Goal: Information Seeking & Learning: Learn about a topic

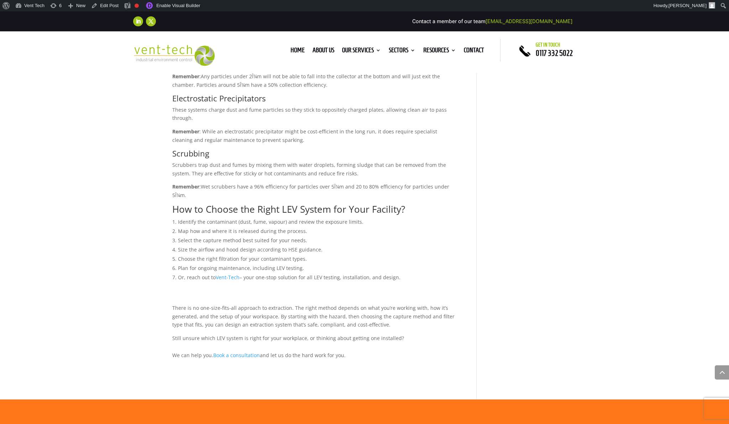
scroll to position [1063, 0]
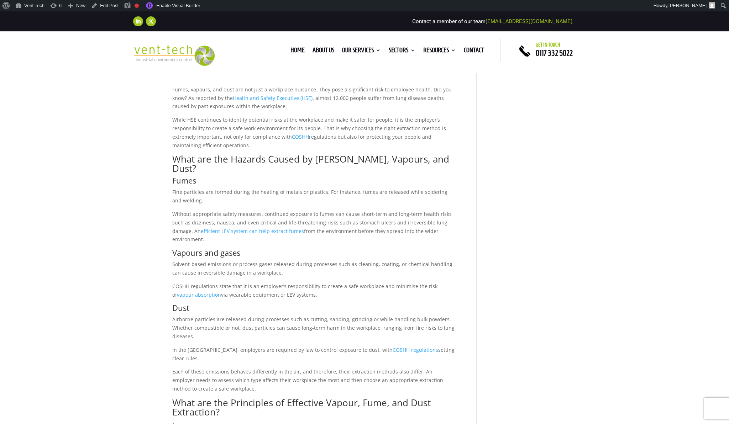
scroll to position [0, 0]
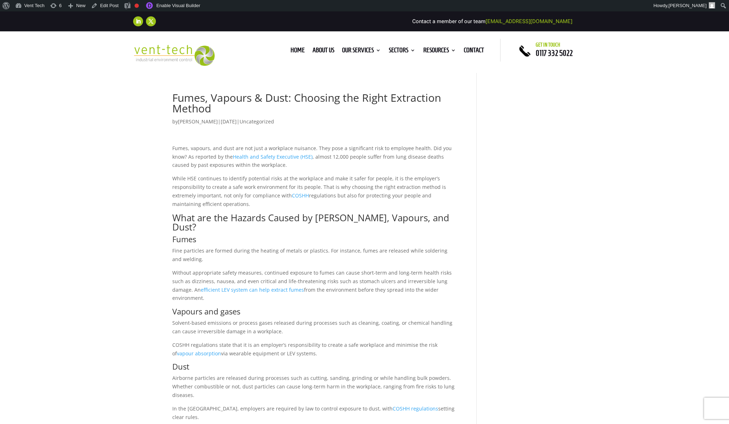
click at [100, 6] on link "Edit Post" at bounding box center [104, 5] width 33 height 11
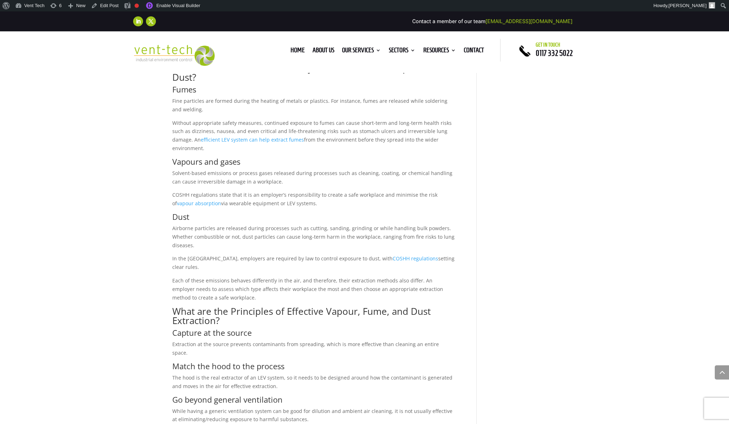
scroll to position [315, 0]
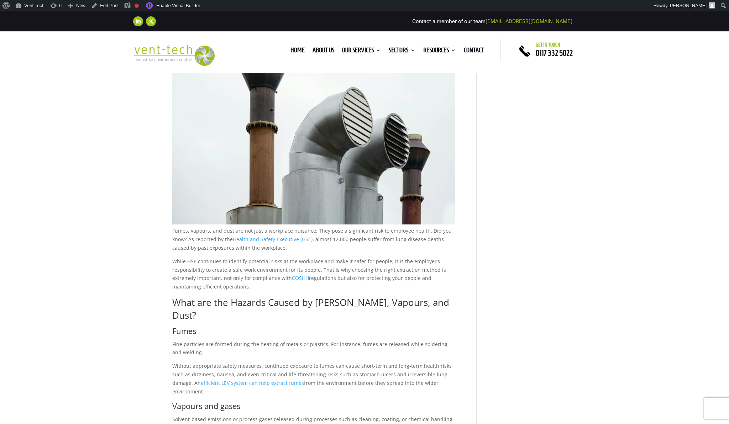
scroll to position [151, 0]
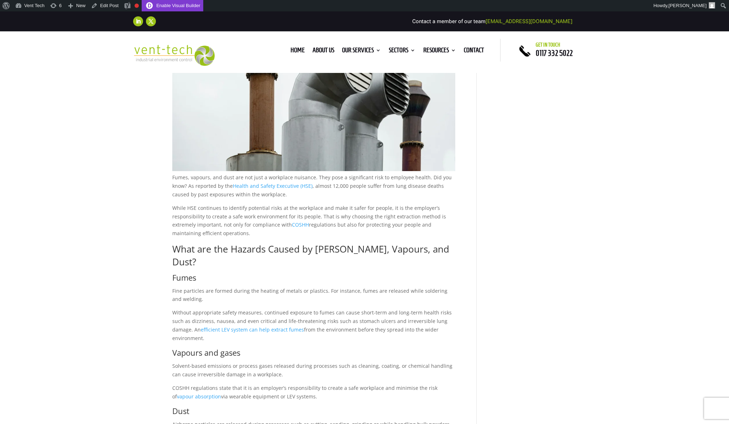
click at [173, 6] on link "Enable Visual Builder" at bounding box center [172, 5] width 61 height 11
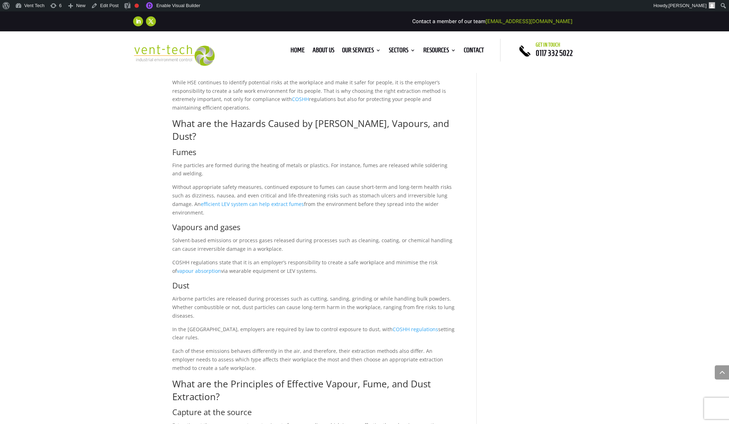
scroll to position [273, 0]
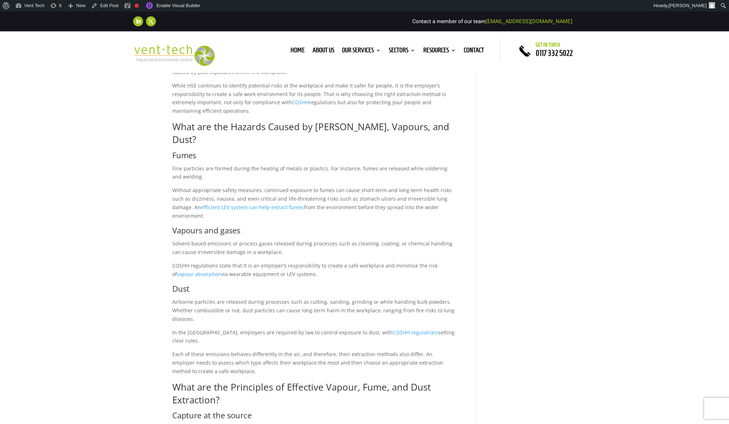
click at [190, 131] on span "What are the Hazards Caused by [PERSON_NAME], Vapours, and Dust?" at bounding box center [310, 133] width 277 height 26
click at [189, 124] on span "What are the Hazards Caused by [PERSON_NAME], Vapours, and Dust?" at bounding box center [310, 133] width 277 height 26
click at [110, 9] on link "Edit Post" at bounding box center [104, 5] width 33 height 11
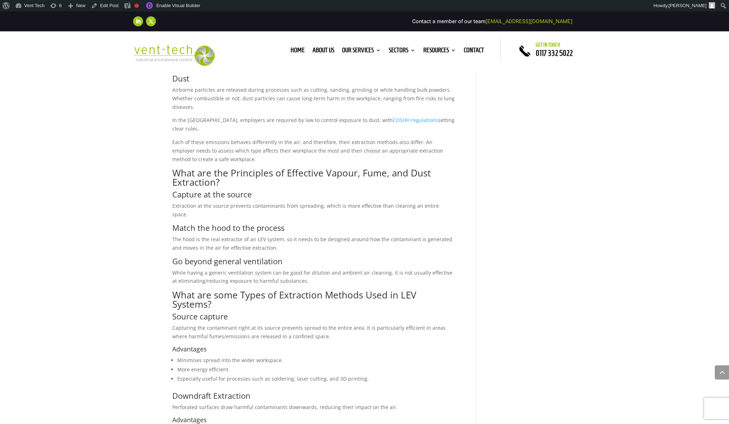
scroll to position [482, 0]
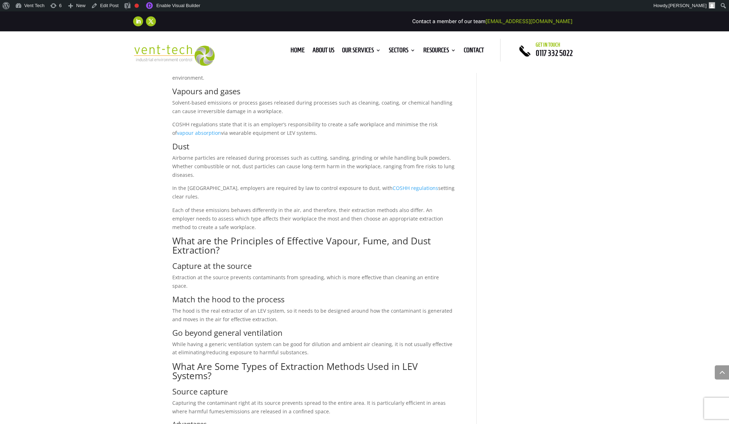
scroll to position [404, 0]
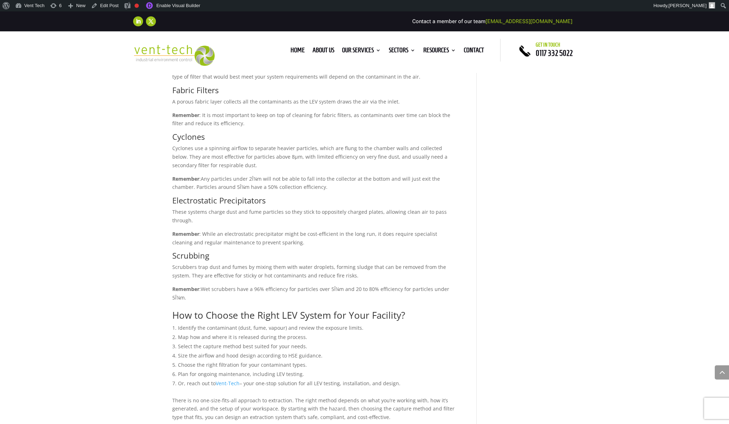
scroll to position [1082, 0]
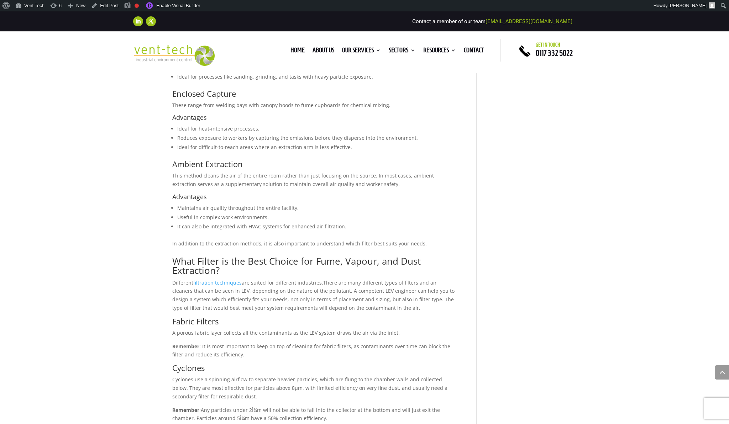
scroll to position [877, 0]
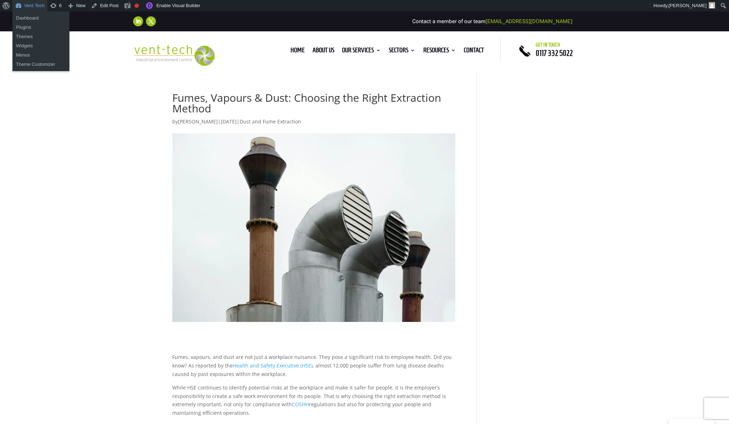
click at [38, 7] on link "Vent Tech" at bounding box center [29, 5] width 35 height 11
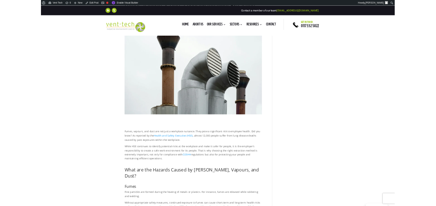
scroll to position [29, 0]
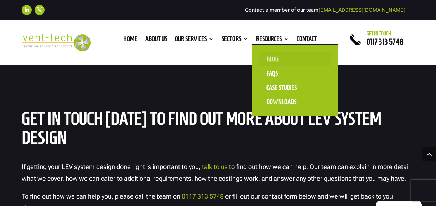
click at [273, 61] on link "Blog" at bounding box center [294, 59] width 71 height 14
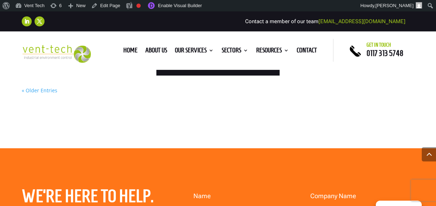
scroll to position [973, 0]
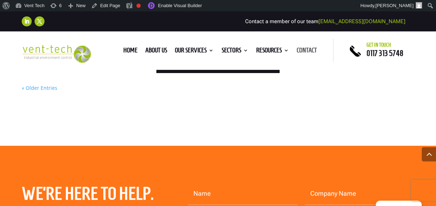
click at [301, 51] on link "Contact" at bounding box center [306, 52] width 20 height 8
